Goal: Task Accomplishment & Management: Use online tool/utility

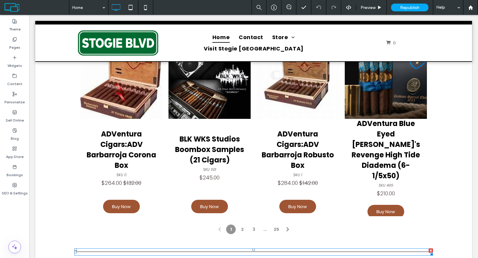
scroll to position [474, 0]
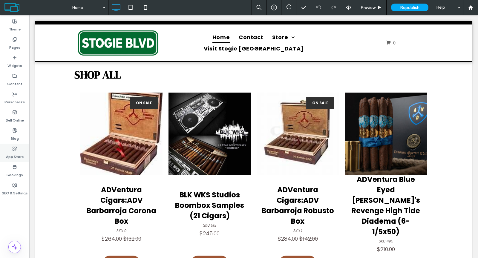
click at [13, 156] on label "App Store" at bounding box center [15, 155] width 18 height 8
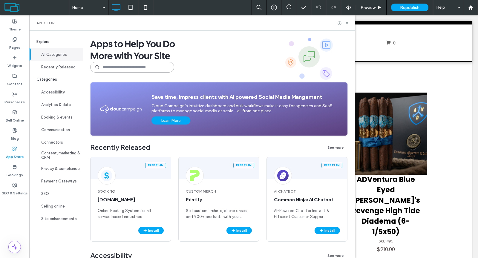
click at [129, 65] on input at bounding box center [132, 67] width 84 height 11
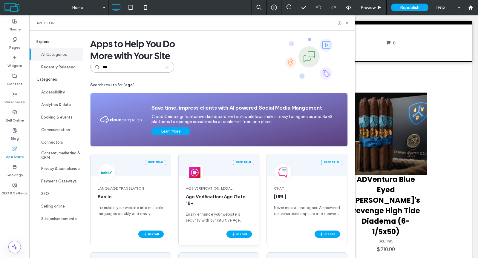
type input "***"
click at [219, 215] on span "Easily enhance your website’s security with our intuitive Age Verification App …" at bounding box center [219, 218] width 66 height 12
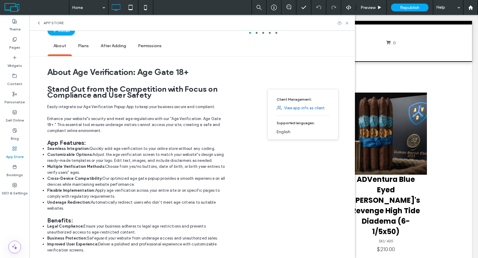
scroll to position [0, 0]
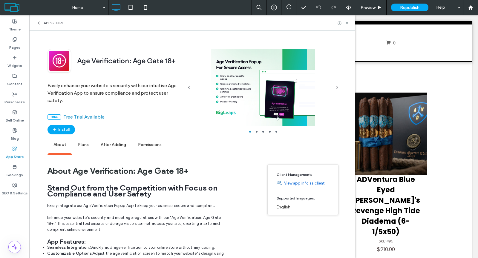
click at [303, 181] on link "View app info as client" at bounding box center [304, 184] width 41 height 6
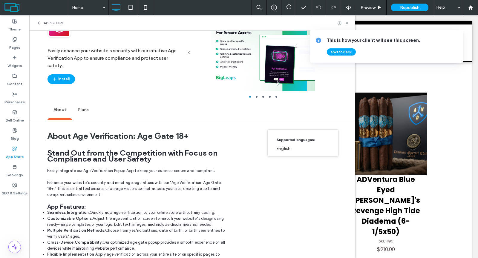
scroll to position [87, 0]
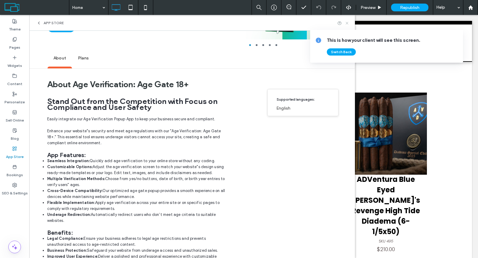
click at [349, 23] on icon at bounding box center [347, 23] width 4 height 4
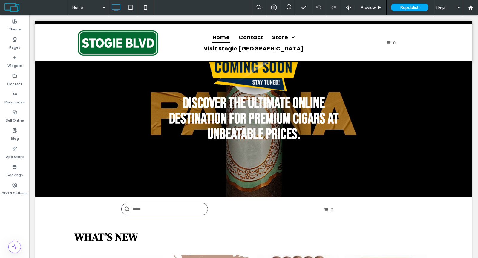
scroll to position [0, 0]
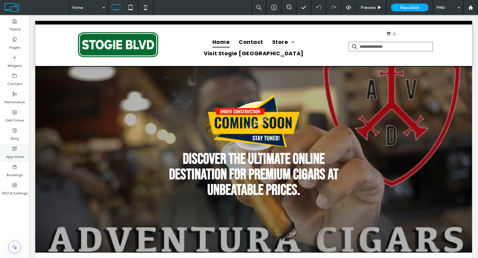
click at [17, 152] on label "App Store" at bounding box center [15, 155] width 18 height 8
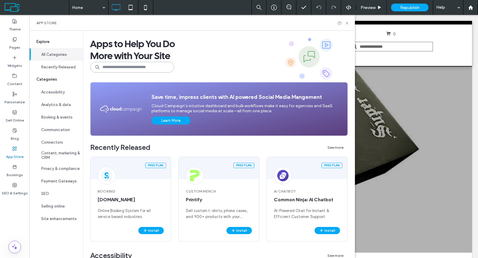
click at [115, 70] on input at bounding box center [132, 67] width 84 height 11
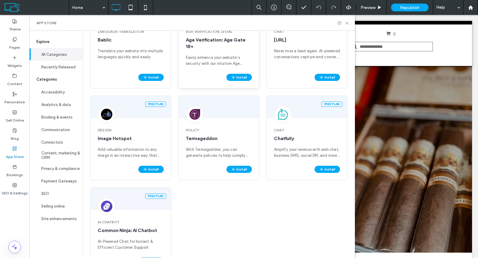
scroll to position [76, 0]
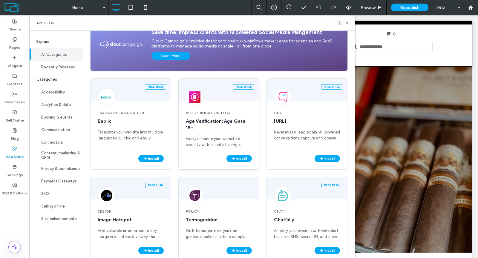
type input "***"
click at [243, 95] on div "Free trial" at bounding box center [219, 90] width 80 height 22
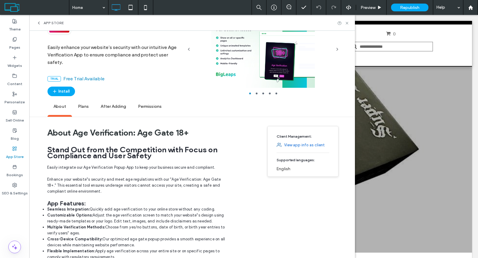
scroll to position [0, 0]
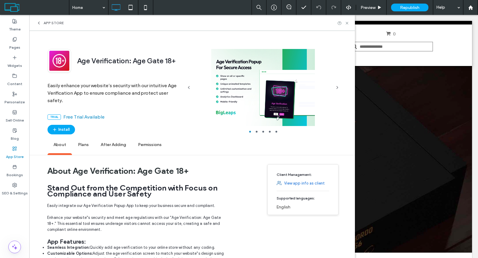
click at [270, 105] on div at bounding box center [263, 87] width 137 height 77
click at [256, 131] on li "slide item 2" at bounding box center [257, 132] width 2 height 2
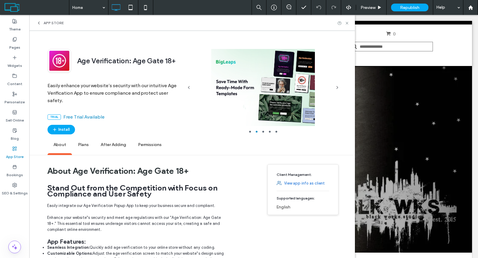
click at [256, 131] on li "slide item 2" at bounding box center [257, 132] width 2 height 2
click at [262, 131] on li "slide item 3" at bounding box center [263, 132] width 2 height 2
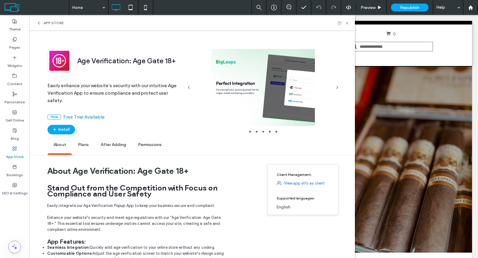
click at [270, 132] on li "slide item 4" at bounding box center [270, 132] width 2 height 2
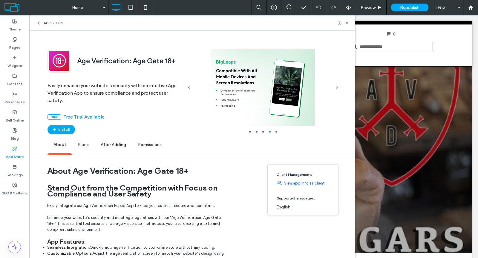
click at [276, 131] on li "slide item 5" at bounding box center [277, 132] width 2 height 2
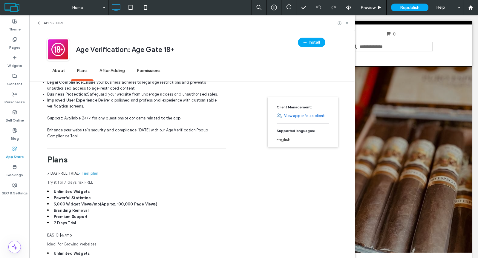
scroll to position [303, 0]
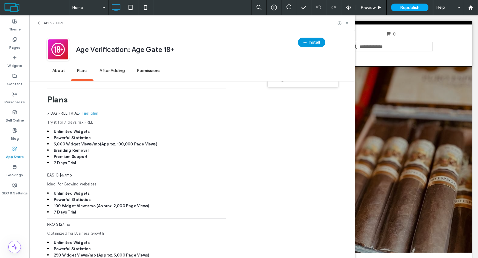
click at [305, 41] on icon "button" at bounding box center [305, 42] width 5 height 5
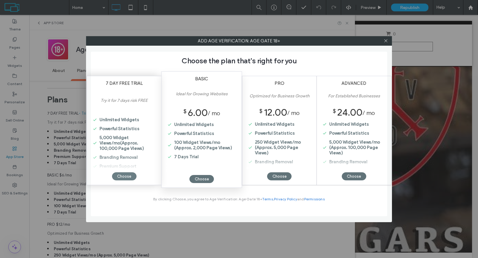
click at [127, 176] on div "Choose" at bounding box center [124, 176] width 25 height 8
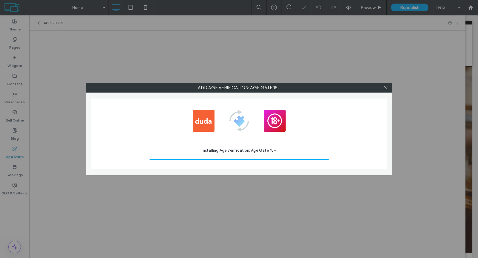
scroll to position [0, 0]
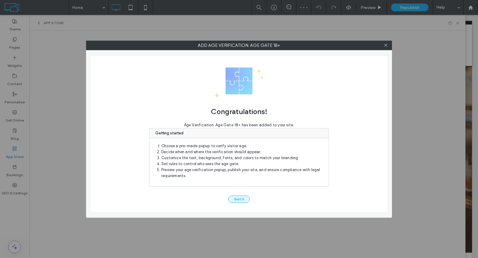
click at [237, 199] on button "Got It" at bounding box center [239, 199] width 22 height 7
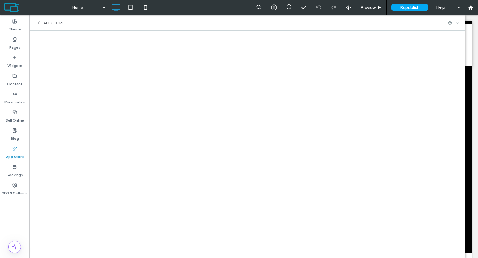
click at [44, 21] on span "App Store" at bounding box center [54, 23] width 20 height 5
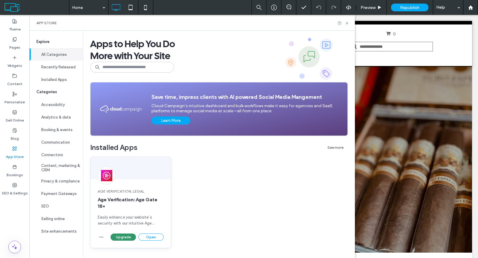
click at [132, 238] on button "Upgrade" at bounding box center [123, 237] width 25 height 7
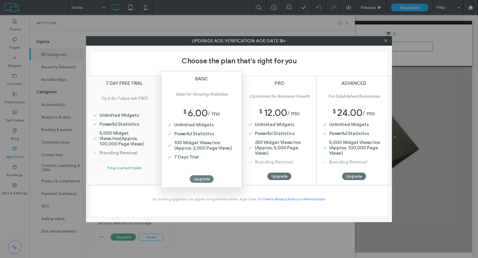
click at [205, 178] on div "Upgrade" at bounding box center [202, 178] width 24 height 7
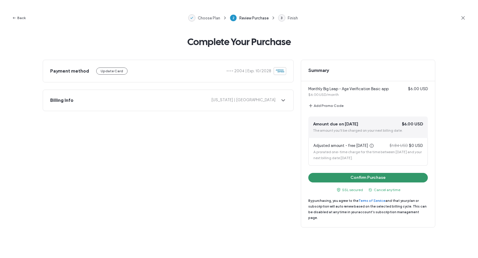
click at [351, 177] on button "Confirm Purchase" at bounding box center [368, 178] width 120 height 10
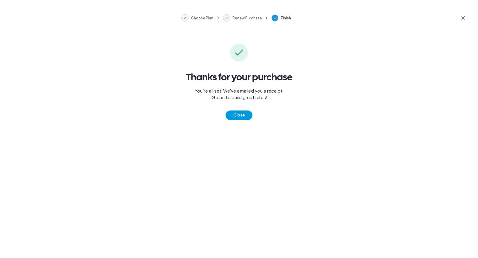
click at [245, 113] on button "Close" at bounding box center [239, 116] width 27 height 10
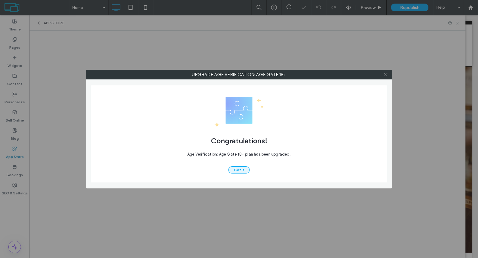
click at [235, 166] on button "Got It" at bounding box center [239, 169] width 22 height 7
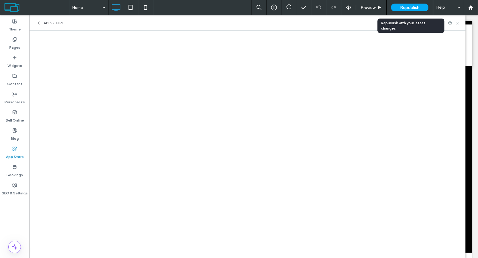
click at [403, 10] on div "Republish" at bounding box center [409, 8] width 37 height 8
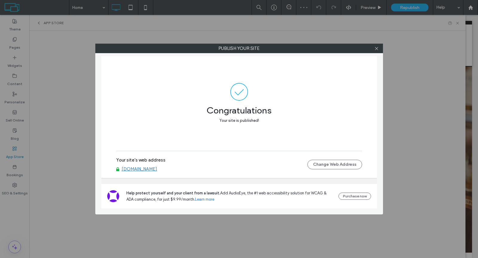
click at [149, 170] on link "[DOMAIN_NAME]" at bounding box center [140, 168] width 36 height 5
click at [376, 49] on use at bounding box center [376, 48] width 3 height 3
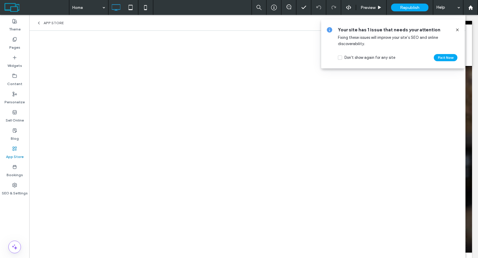
click at [459, 29] on icon at bounding box center [457, 29] width 5 height 5
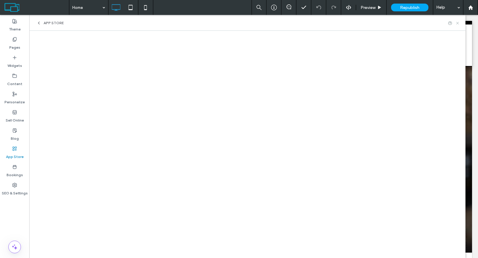
click at [459, 23] on icon at bounding box center [457, 23] width 4 height 4
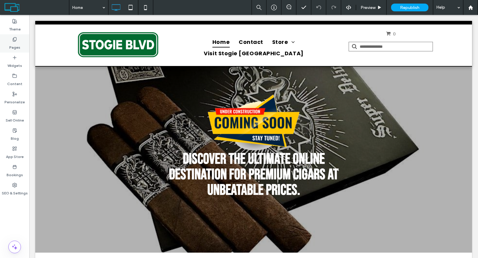
click at [14, 49] on label "Pages" at bounding box center [14, 46] width 11 height 8
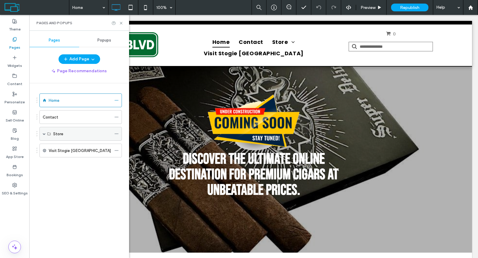
click at [46, 132] on div "Store" at bounding box center [80, 134] width 82 height 14
click at [45, 132] on span at bounding box center [44, 133] width 3 height 3
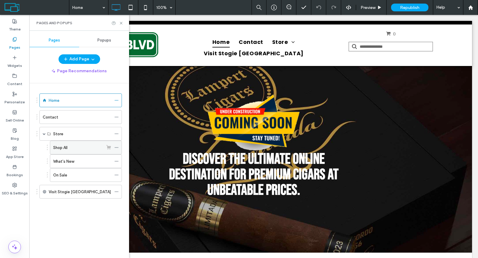
click at [61, 144] on label "Shop All" at bounding box center [60, 148] width 14 height 10
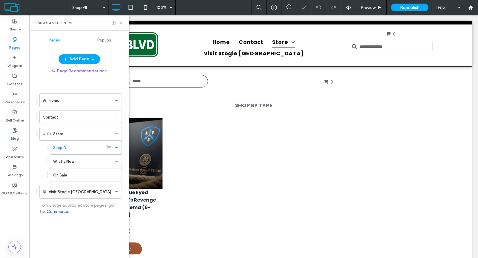
drag, startPoint x: 119, startPoint y: 22, endPoint x: 92, endPoint y: 10, distance: 29.6
click at [119, 22] on icon at bounding box center [121, 23] width 4 height 4
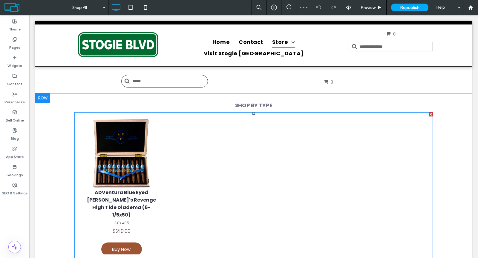
click at [155, 172] on link at bounding box center [121, 153] width 82 height 71
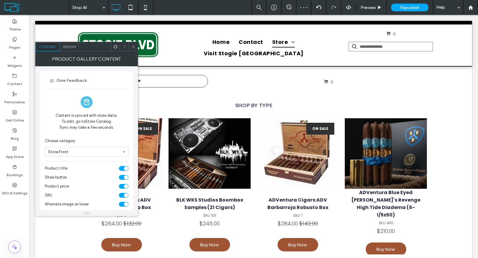
click at [134, 46] on icon at bounding box center [133, 47] width 4 height 4
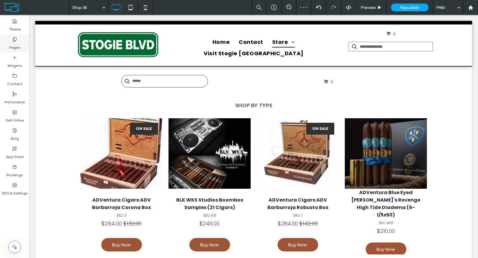
click at [24, 45] on div "Pages" at bounding box center [14, 43] width 29 height 18
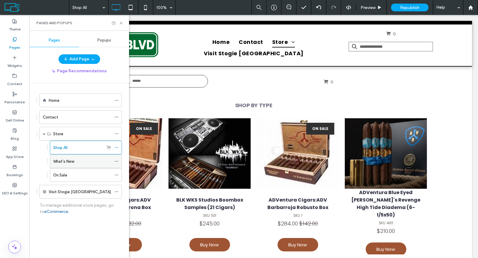
click at [63, 157] on label "What's New" at bounding box center [63, 161] width 21 height 10
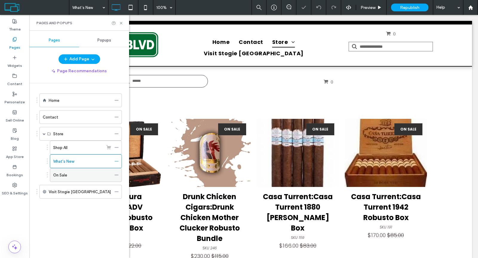
click at [64, 173] on label "On Sale" at bounding box center [60, 175] width 14 height 10
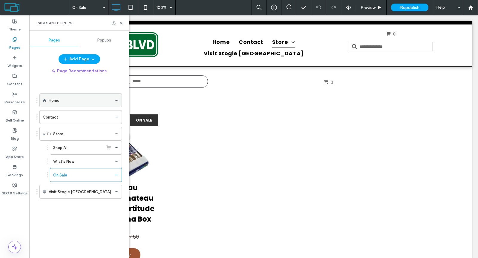
click at [68, 100] on div "Home" at bounding box center [80, 100] width 63 height 6
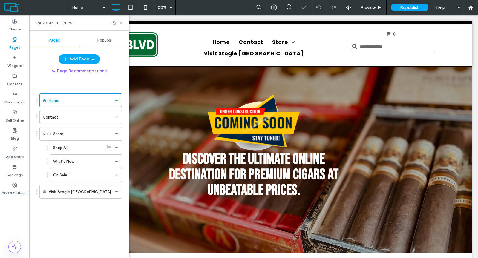
click at [121, 23] on use at bounding box center [121, 23] width 2 height 2
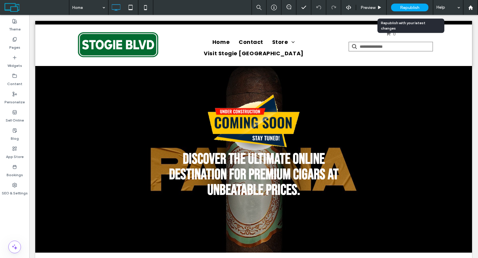
click at [408, 7] on span "Republish" at bounding box center [409, 7] width 19 height 5
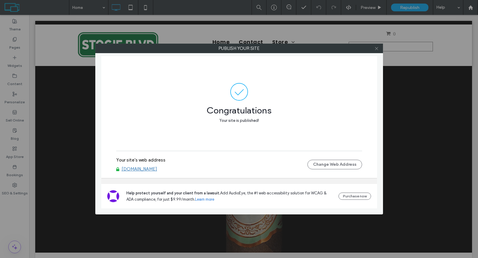
click at [378, 49] on icon at bounding box center [376, 48] width 4 height 4
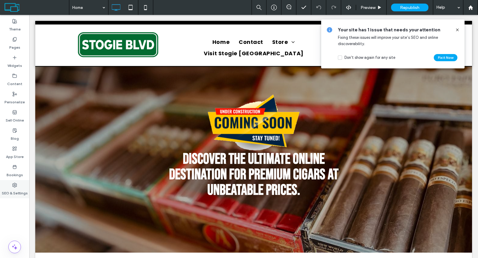
click at [13, 183] on icon at bounding box center [14, 185] width 5 height 5
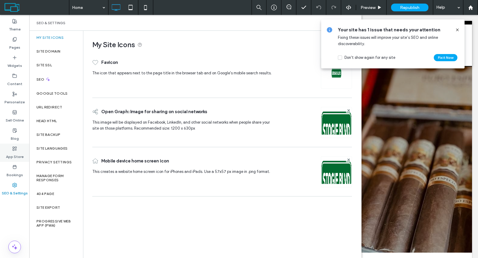
click at [17, 155] on label "App Store" at bounding box center [15, 155] width 18 height 8
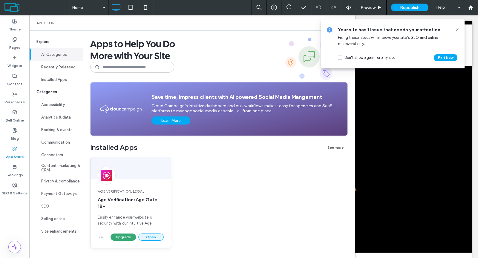
click at [146, 237] on button "Open" at bounding box center [150, 237] width 25 height 7
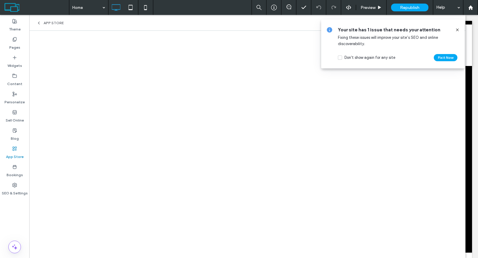
click at [458, 29] on icon at bounding box center [457, 29] width 5 height 5
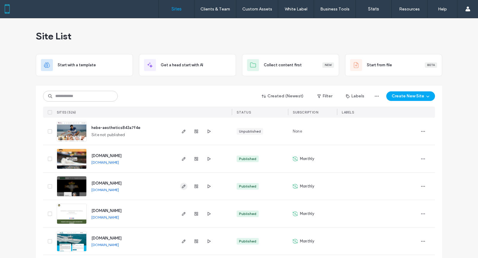
click at [182, 187] on use "button" at bounding box center [184, 187] width 4 height 4
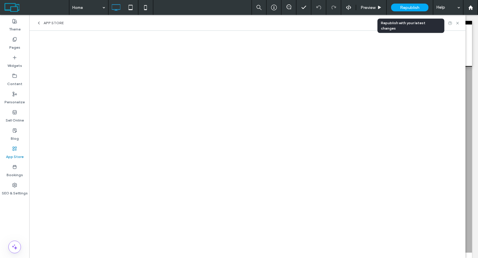
click at [420, 5] on div "Republish" at bounding box center [409, 8] width 37 height 8
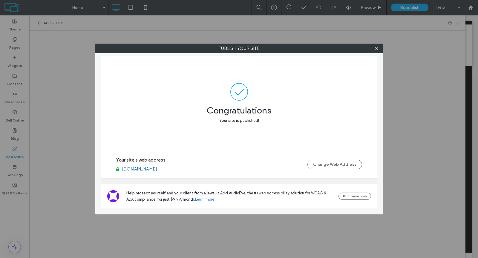
click at [149, 171] on link "[DOMAIN_NAME]" at bounding box center [140, 168] width 36 height 5
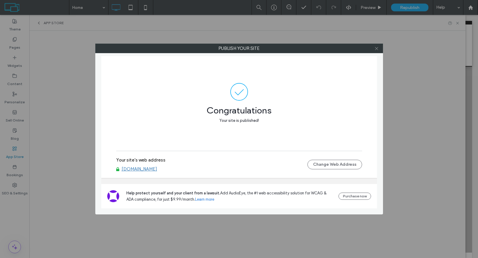
click at [378, 49] on icon at bounding box center [376, 48] width 4 height 4
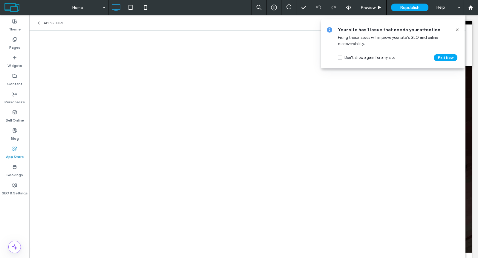
click at [458, 29] on icon at bounding box center [457, 29] width 5 height 5
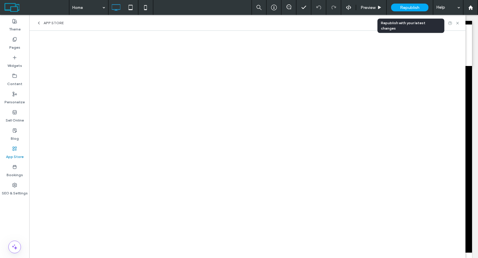
click at [397, 7] on div "Republish" at bounding box center [409, 8] width 37 height 8
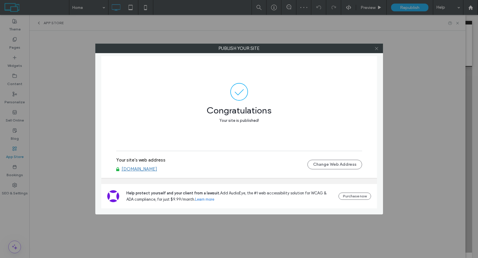
click at [377, 48] on icon at bounding box center [376, 48] width 4 height 4
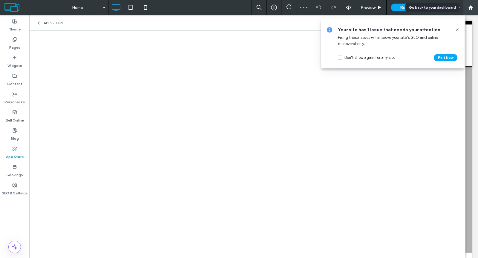
click at [471, 7] on use at bounding box center [470, 7] width 4 height 4
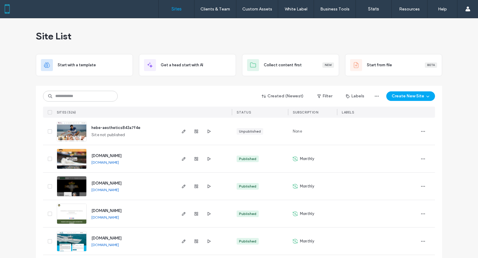
click at [112, 190] on link "[DOMAIN_NAME]" at bounding box center [104, 190] width 27 height 4
click at [182, 187] on use "button" at bounding box center [184, 187] width 4 height 4
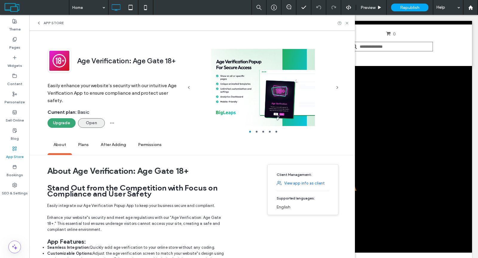
click at [88, 123] on button "Open" at bounding box center [91, 123] width 27 height 10
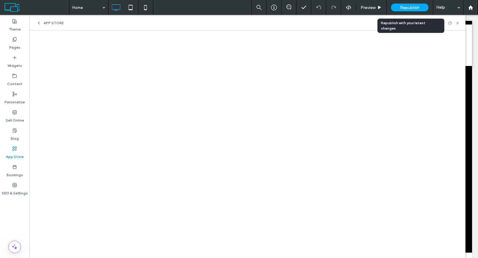
click at [398, 10] on div "Republish" at bounding box center [409, 8] width 37 height 8
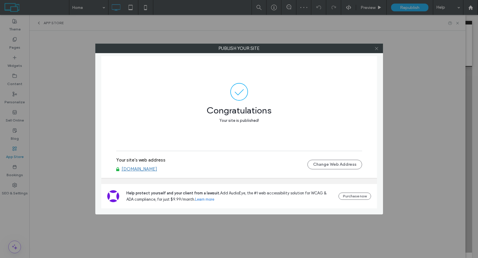
click at [375, 49] on icon at bounding box center [376, 48] width 4 height 4
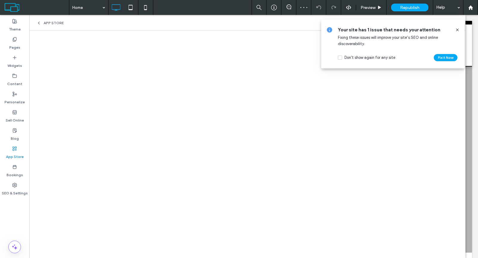
click at [457, 29] on icon at bounding box center [457, 29] width 5 height 5
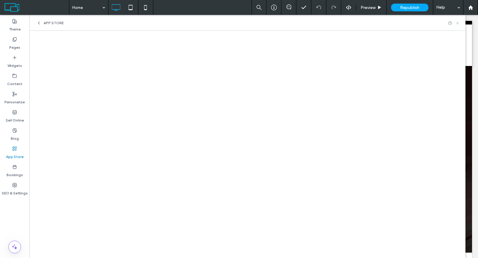
click at [457, 23] on use at bounding box center [457, 23] width 2 height 2
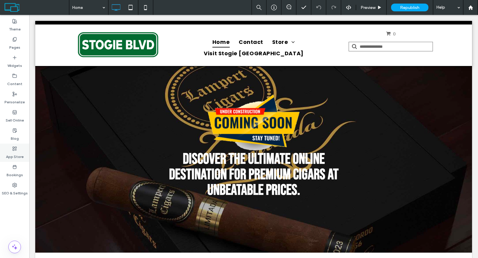
click at [17, 153] on label "App Store" at bounding box center [15, 155] width 18 height 8
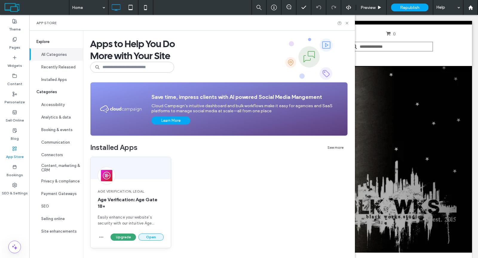
click at [148, 235] on button "Open" at bounding box center [150, 237] width 25 height 7
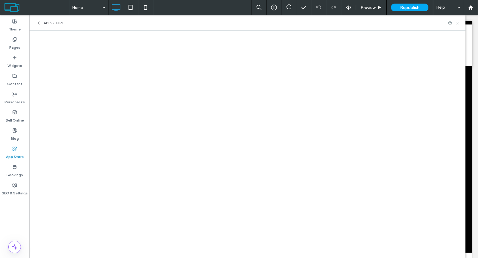
click at [457, 21] on icon at bounding box center [457, 23] width 4 height 4
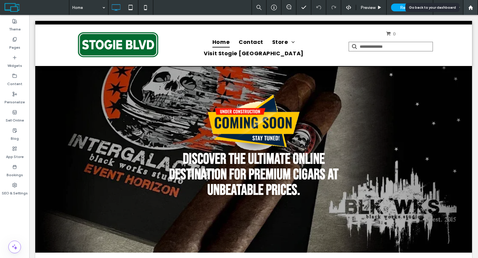
click at [474, 7] on div at bounding box center [471, 7] width 14 height 5
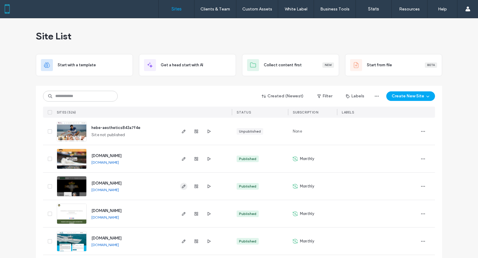
click at [182, 187] on use "button" at bounding box center [184, 187] width 4 height 4
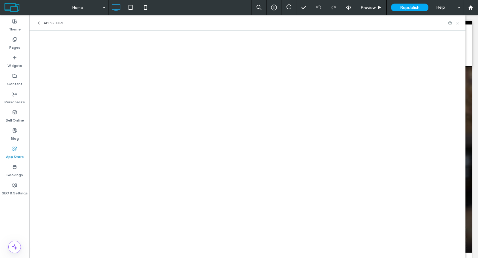
click at [459, 24] on icon at bounding box center [457, 23] width 4 height 4
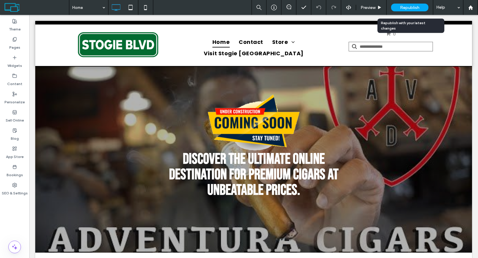
click at [411, 7] on span "Republish" at bounding box center [409, 7] width 19 height 5
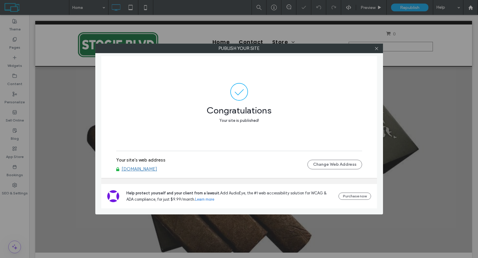
click at [155, 170] on link "[DOMAIN_NAME]" at bounding box center [140, 168] width 36 height 5
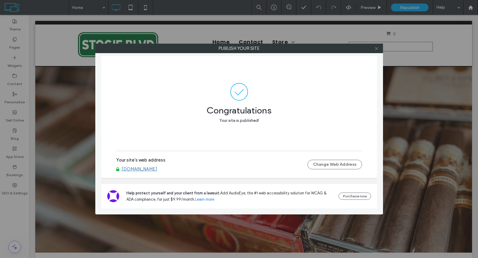
click at [377, 46] on icon at bounding box center [376, 48] width 4 height 4
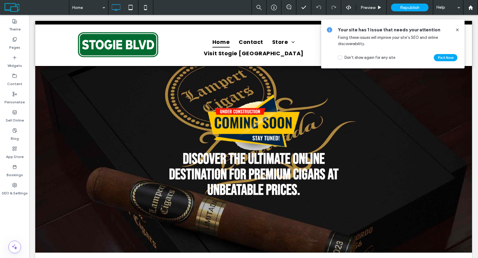
click at [456, 28] on icon at bounding box center [457, 29] width 5 height 5
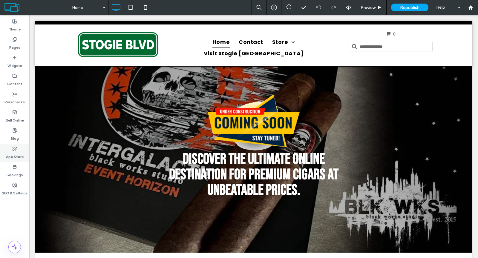
click at [15, 153] on label "App Store" at bounding box center [15, 155] width 18 height 8
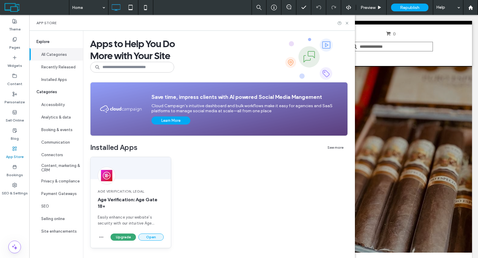
click at [144, 235] on button "Open" at bounding box center [150, 237] width 25 height 7
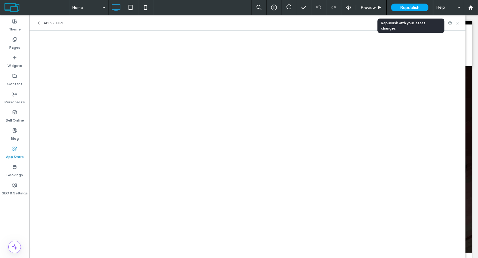
click at [393, 9] on div "Republish" at bounding box center [409, 8] width 37 height 8
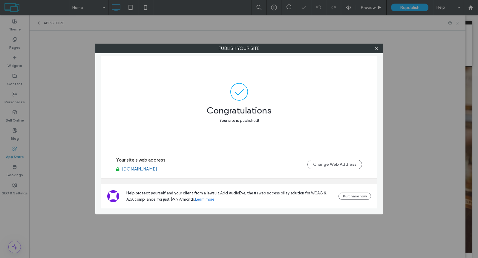
click at [157, 168] on link "[DOMAIN_NAME]" at bounding box center [140, 168] width 36 height 5
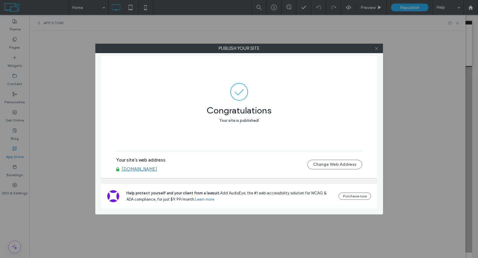
click at [377, 48] on icon at bounding box center [376, 48] width 4 height 4
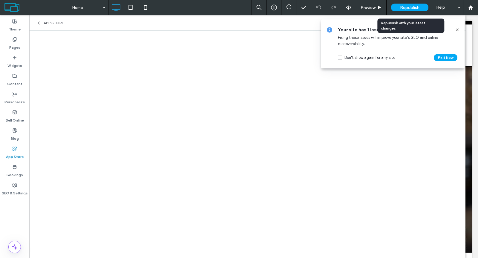
click at [412, 4] on div "Republish" at bounding box center [409, 8] width 37 height 8
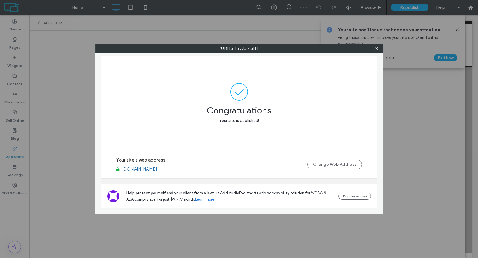
click at [135, 170] on link "[DOMAIN_NAME]" at bounding box center [140, 168] width 36 height 5
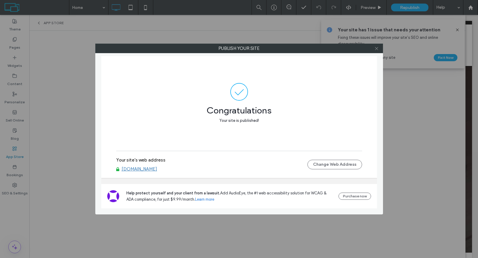
click at [374, 48] on icon at bounding box center [376, 48] width 4 height 4
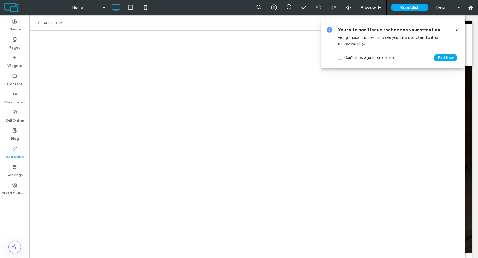
click at [456, 30] on icon at bounding box center [457, 29] width 5 height 5
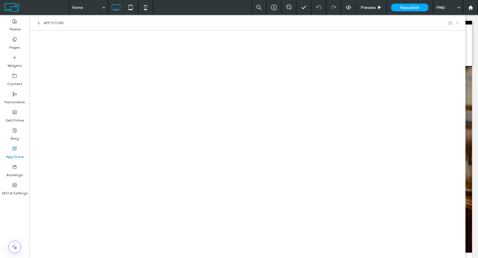
click at [458, 25] on icon at bounding box center [457, 23] width 4 height 4
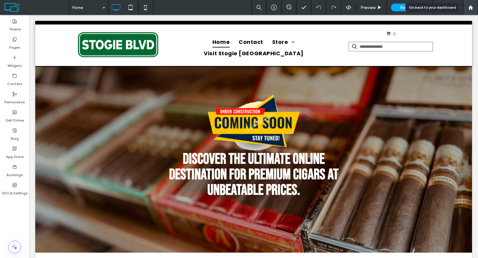
click at [469, 9] on use at bounding box center [470, 7] width 4 height 4
